Goal: Information Seeking & Learning: Learn about a topic

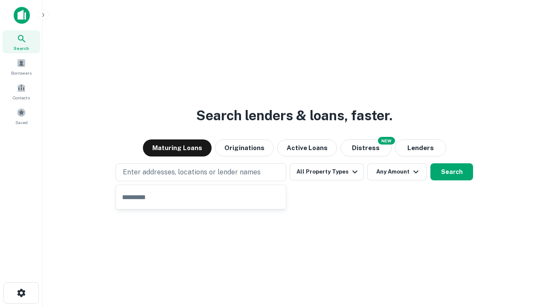
type input "**********"
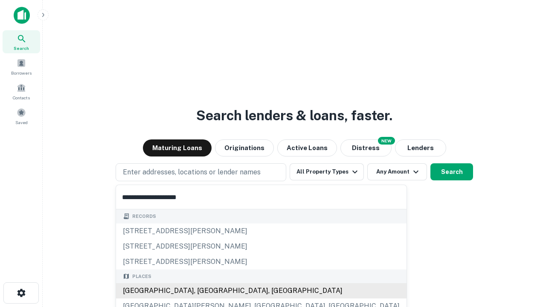
click at [204, 291] on div "[GEOGRAPHIC_DATA], [GEOGRAPHIC_DATA], [GEOGRAPHIC_DATA]" at bounding box center [261, 290] width 291 height 15
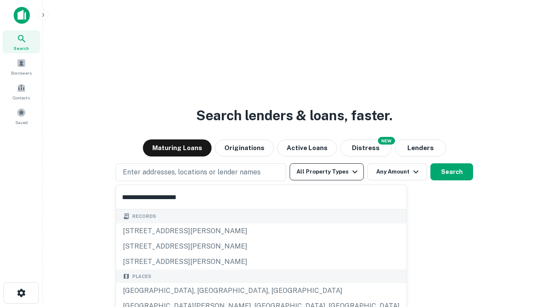
click at [327, 172] on button "All Property Types" at bounding box center [327, 171] width 74 height 17
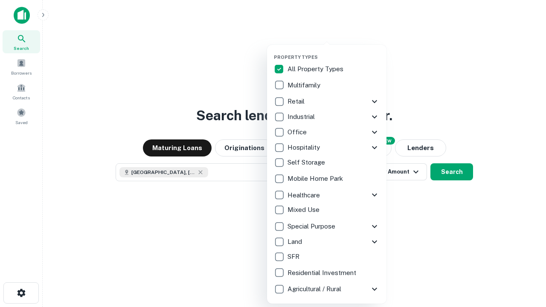
click at [334, 52] on button "button" at bounding box center [333, 52] width 119 height 0
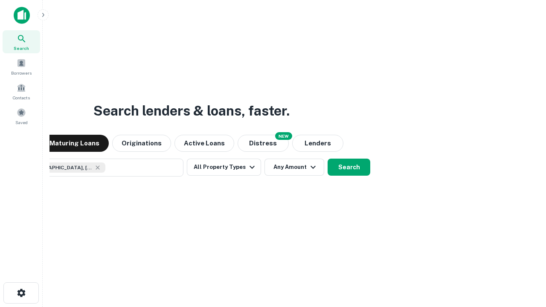
scroll to position [14, 0]
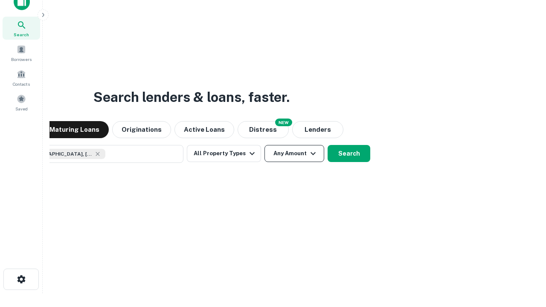
click at [265, 145] on button "Any Amount" at bounding box center [295, 153] width 60 height 17
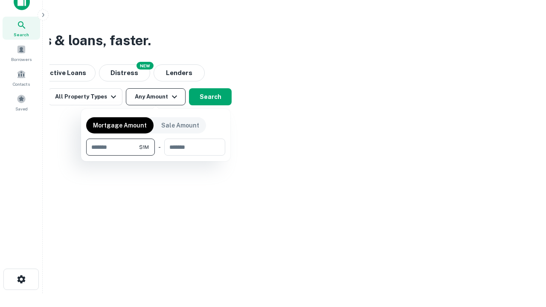
type input "*******"
click at [156, 156] on button "button" at bounding box center [155, 156] width 139 height 0
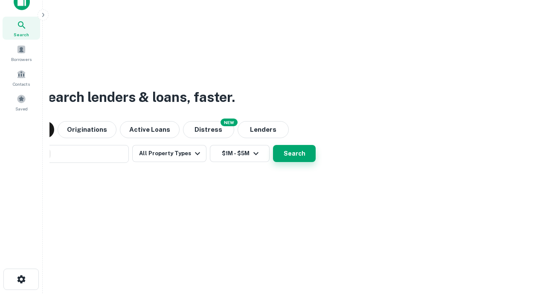
click at [273, 145] on button "Search" at bounding box center [294, 153] width 43 height 17
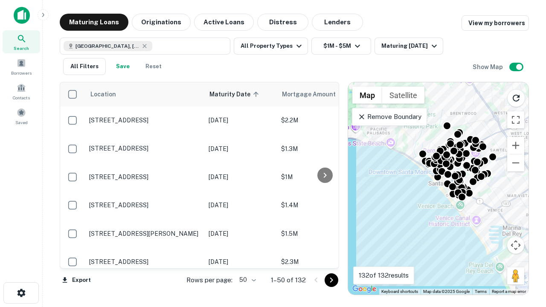
click at [246, 280] on body "Search Borrowers Contacts Saved Maturing Loans Originations Active Loans Distre…" at bounding box center [273, 153] width 546 height 307
click at [247, 259] on li "25" at bounding box center [246, 258] width 25 height 15
